Goal: Task Accomplishment & Management: Manage account settings

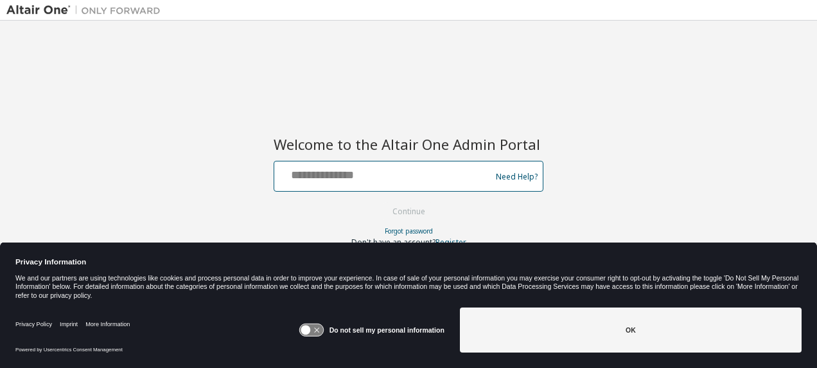
click at [326, 174] on input "text" at bounding box center [385, 173] width 210 height 19
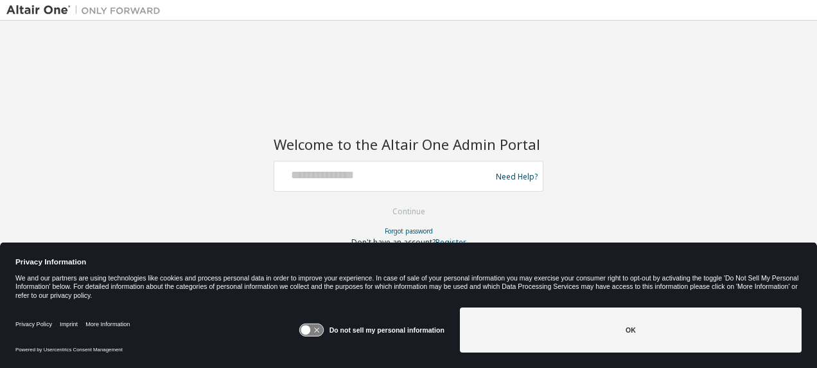
click at [666, 147] on div "Welcome to the Altair One Admin Portal Need Help? Please make sure that you pro…" at bounding box center [408, 175] width 805 height 297
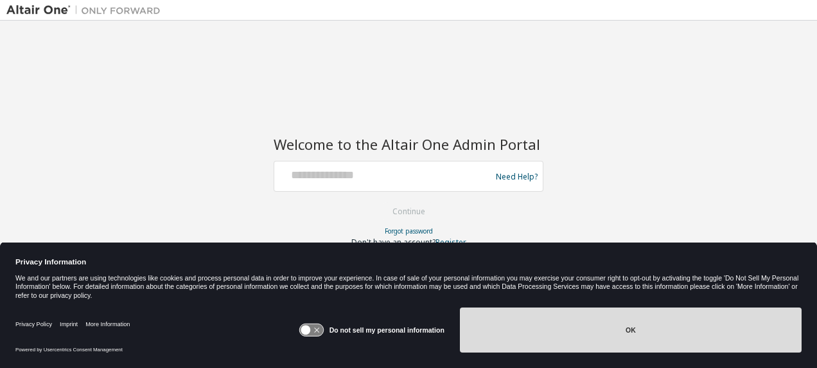
click at [623, 329] on button "OK" at bounding box center [631, 329] width 342 height 45
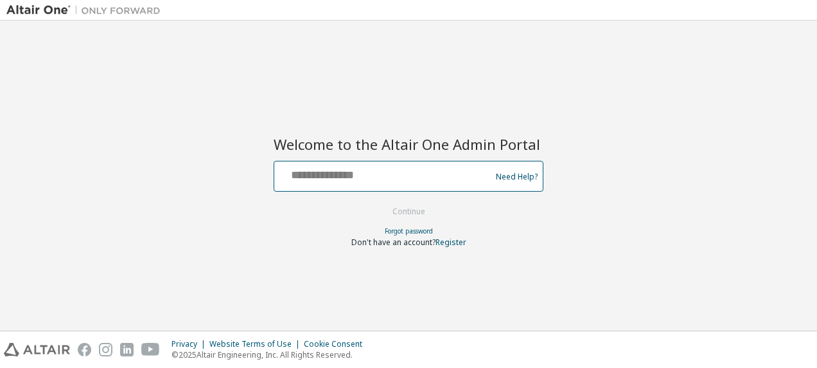
click at [389, 179] on input "text" at bounding box center [385, 173] width 210 height 19
type input "**********"
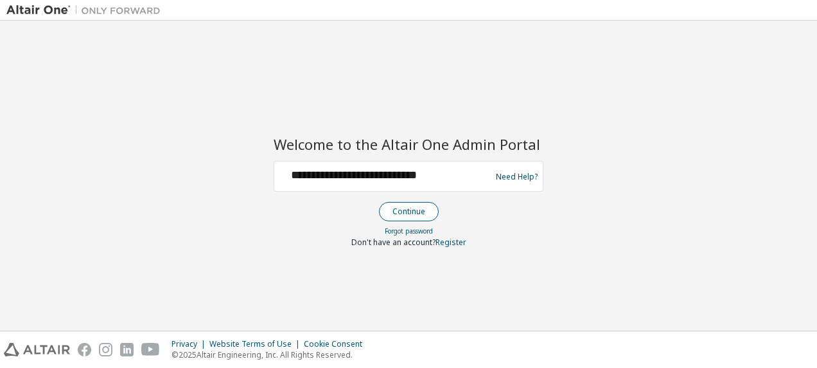
click at [425, 211] on button "Continue" at bounding box center [409, 211] width 60 height 19
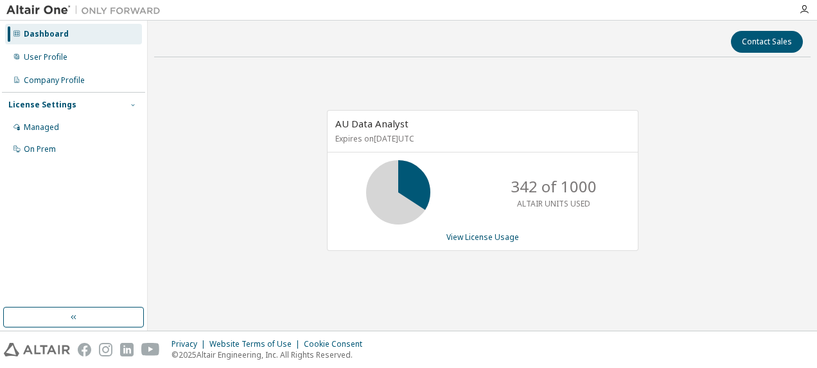
click at [132, 104] on icon "button" at bounding box center [133, 105] width 8 height 8
click at [50, 57] on div "User Profile" at bounding box center [46, 57] width 44 height 10
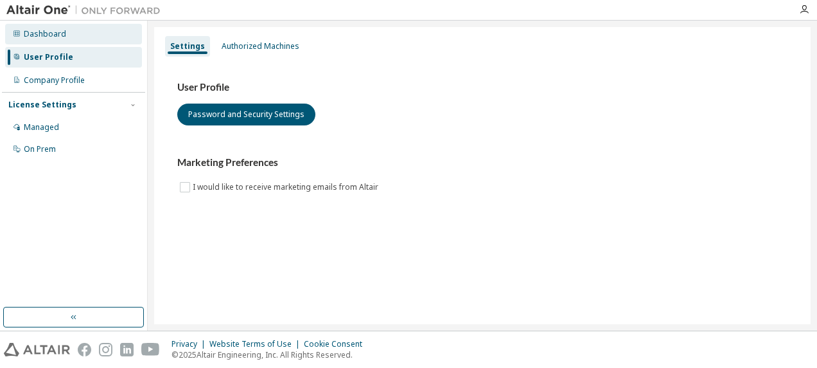
click at [49, 36] on div "Dashboard" at bounding box center [45, 34] width 42 height 10
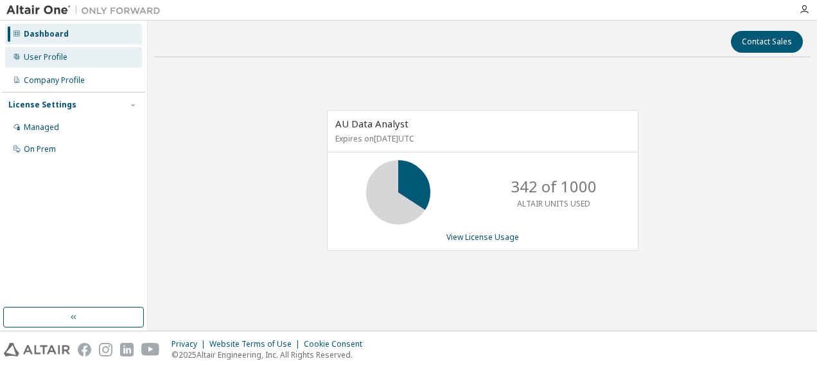
click at [59, 51] on div "User Profile" at bounding box center [73, 57] width 137 height 21
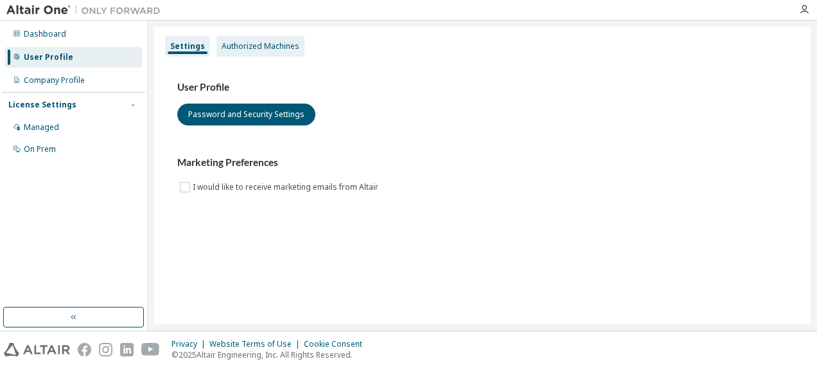
click at [253, 39] on div "Authorized Machines" at bounding box center [261, 46] width 88 height 21
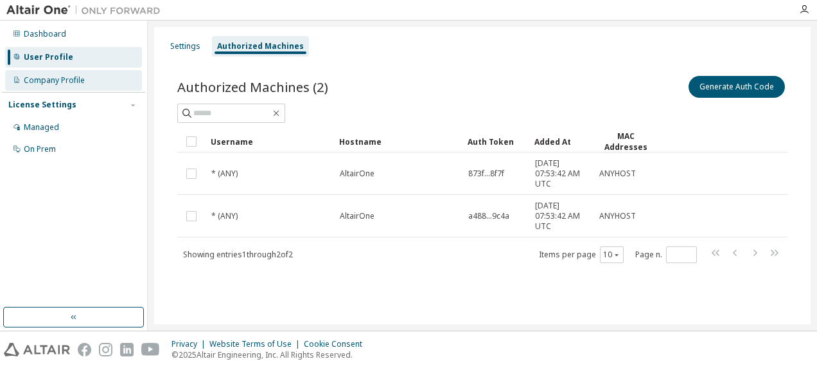
click at [74, 79] on div "Company Profile" at bounding box center [54, 80] width 61 height 10
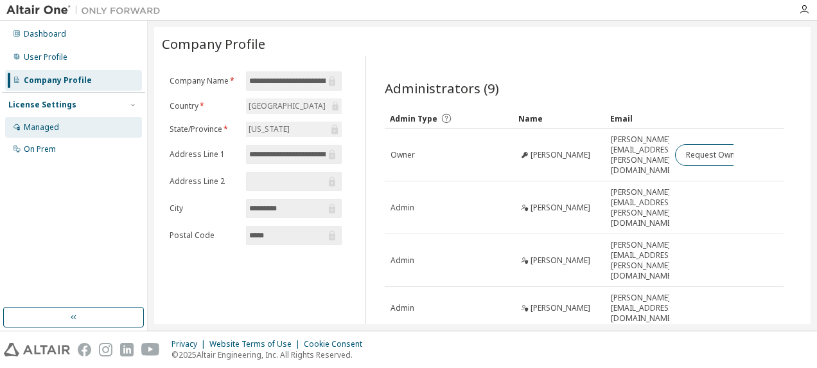
click at [49, 123] on div "Managed" at bounding box center [41, 127] width 35 height 10
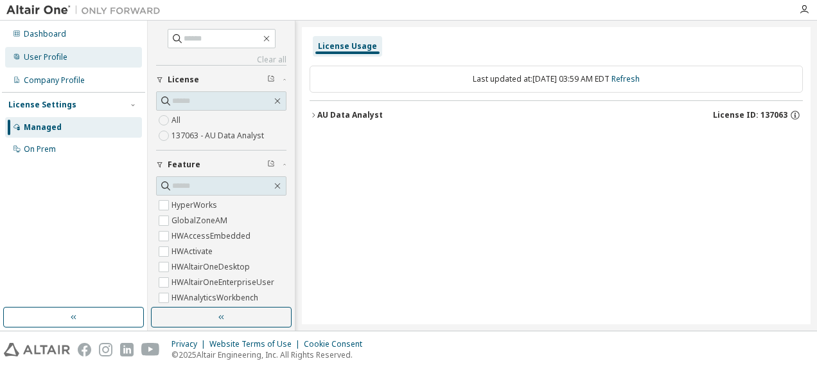
click at [40, 59] on div "User Profile" at bounding box center [46, 57] width 44 height 10
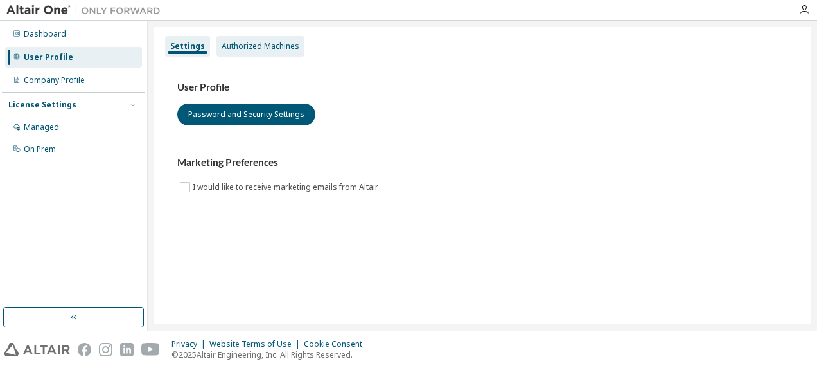
click at [262, 45] on div "Authorized Machines" at bounding box center [261, 46] width 78 height 10
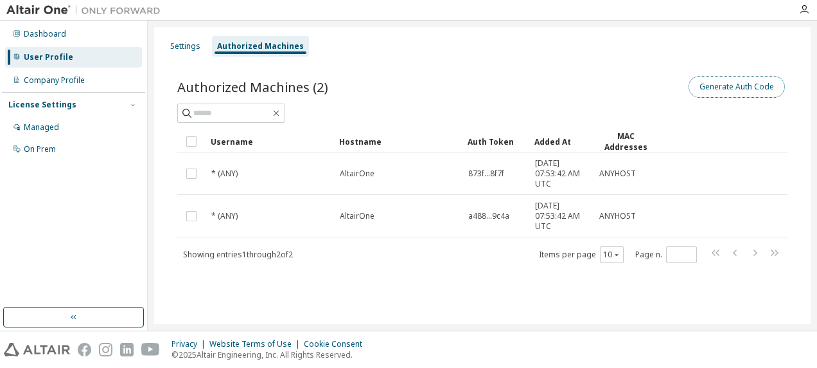
click at [724, 84] on button "Generate Auth Code" at bounding box center [737, 87] width 96 height 22
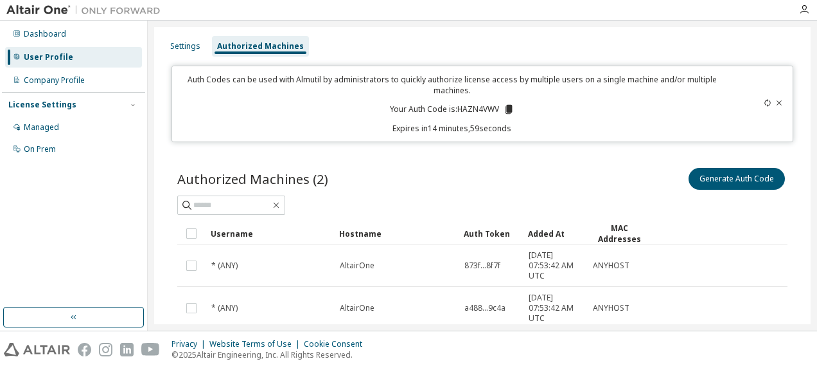
click at [505, 109] on icon at bounding box center [508, 109] width 7 height 9
